Goal: Find specific page/section: Find specific page/section

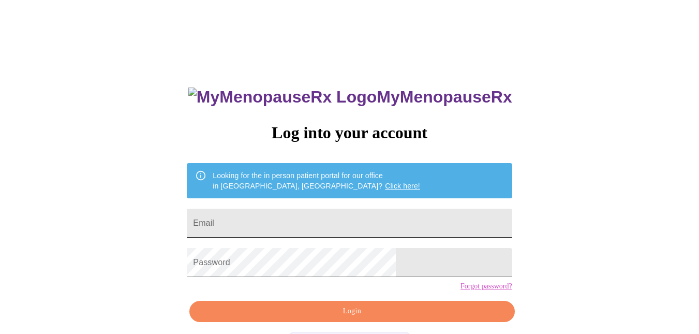
click at [275, 208] on input "Email" at bounding box center [349, 222] width 325 height 29
type input "kwylam3323@gmail.com"
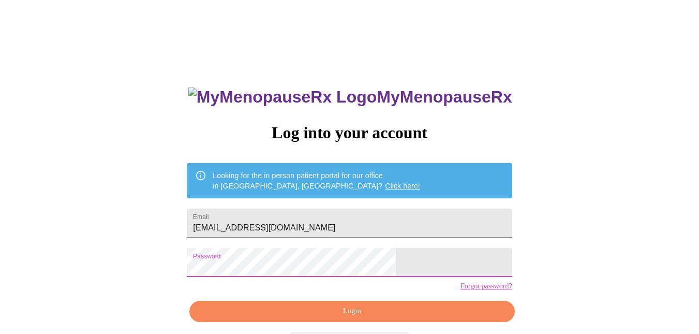
scroll to position [41, 0]
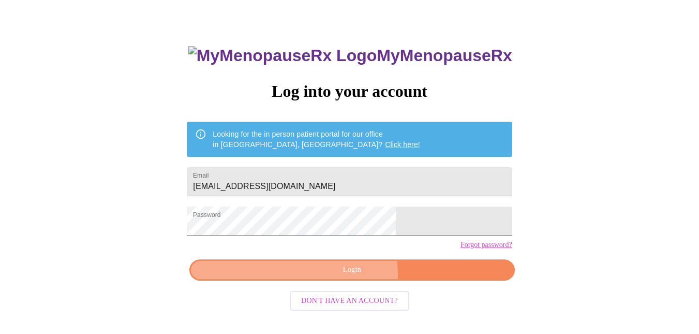
click at [326, 276] on span "Login" at bounding box center [351, 269] width 301 height 13
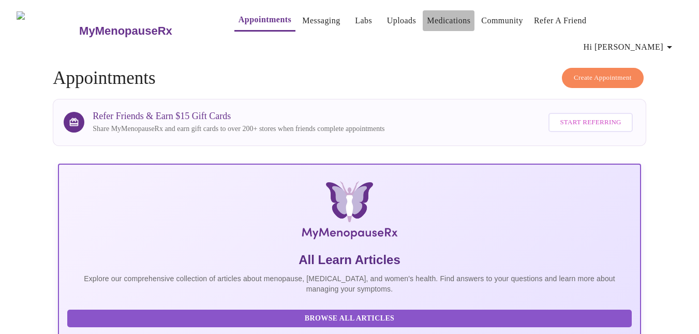
click at [445, 27] on link "Medications" at bounding box center [448, 20] width 43 height 14
